Goal: Task Accomplishment & Management: Manage account settings

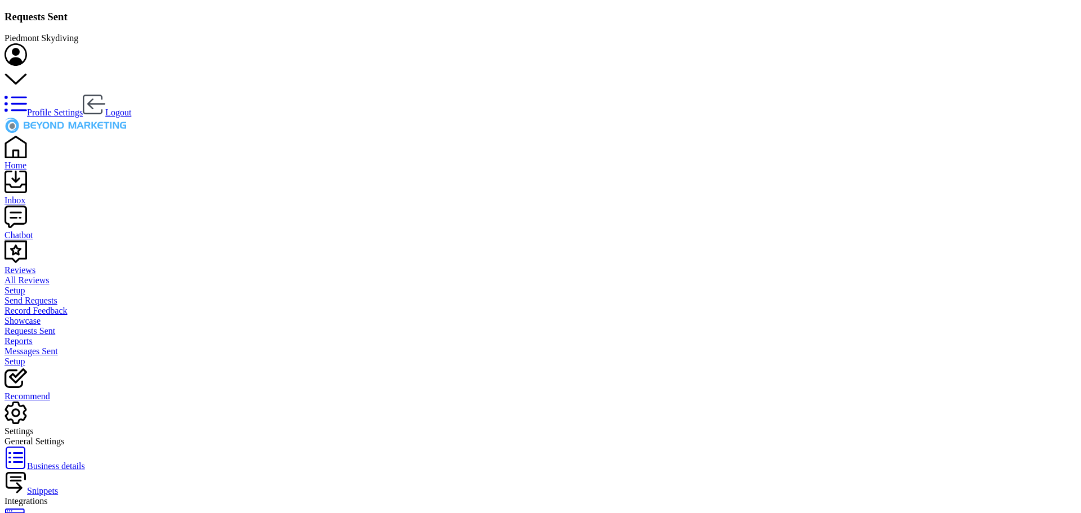
scroll to position [302, 933]
